Goal: Information Seeking & Learning: Learn about a topic

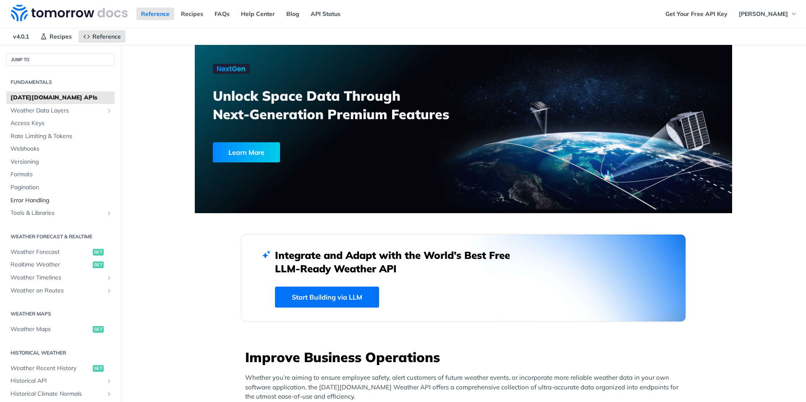
click at [34, 202] on span "Error Handling" at bounding box center [61, 201] width 102 height 8
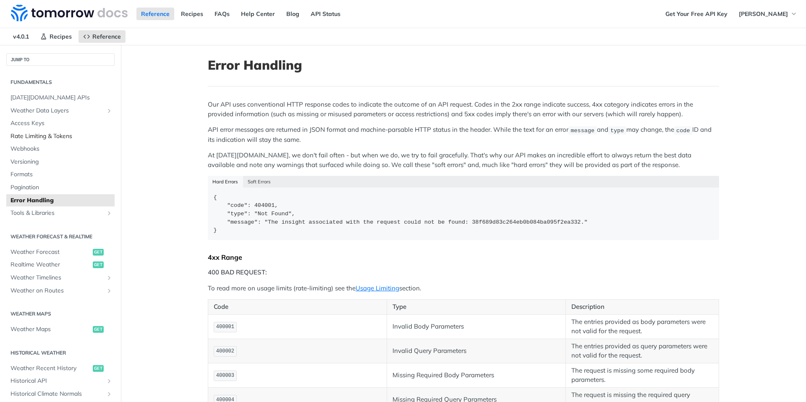
click at [41, 136] on span "Rate Limiting & Tokens" at bounding box center [61, 136] width 102 height 8
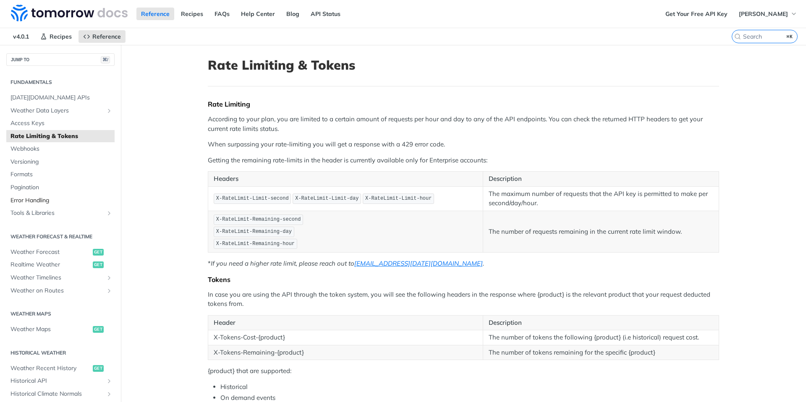
click at [43, 199] on span "Error Handling" at bounding box center [61, 201] width 102 height 8
